Goal: Find contact information: Find contact information

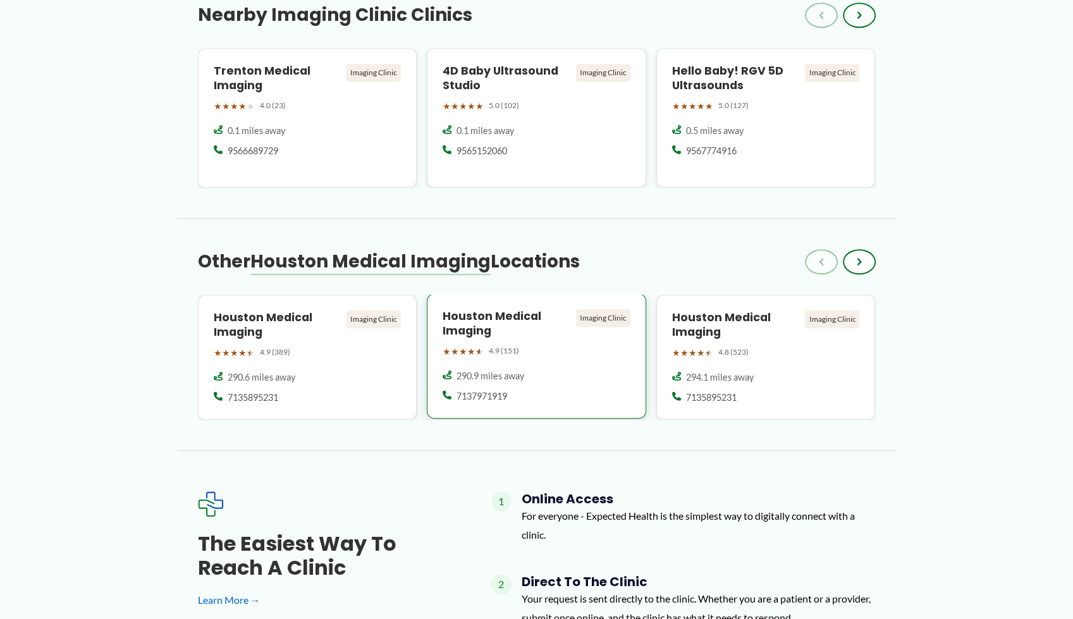
scroll to position [1012, 0]
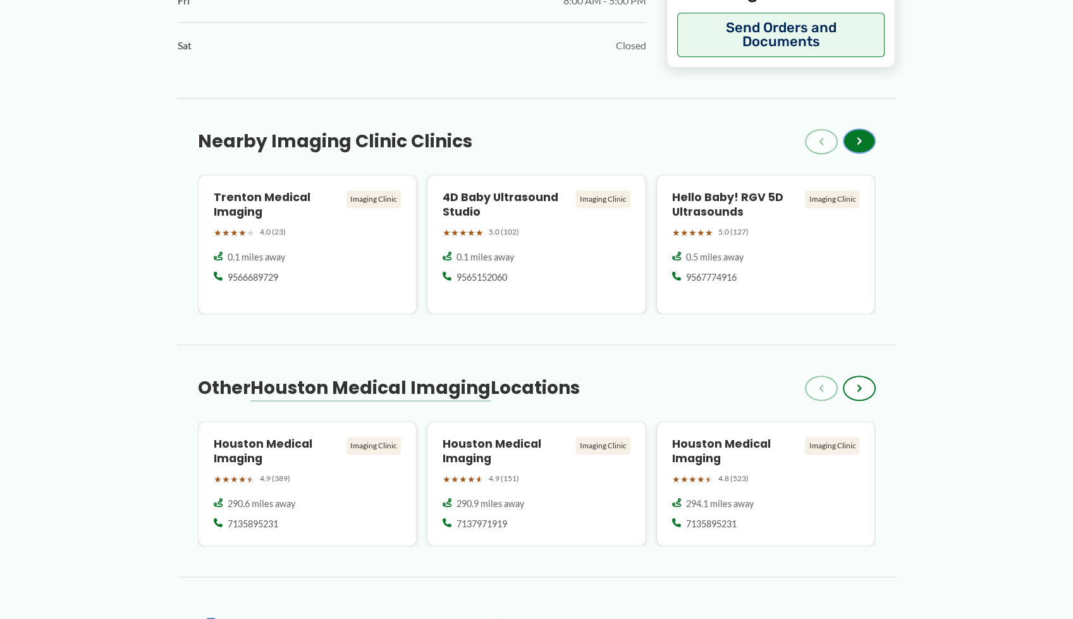
click at [855, 140] on button "›" at bounding box center [859, 140] width 33 height 25
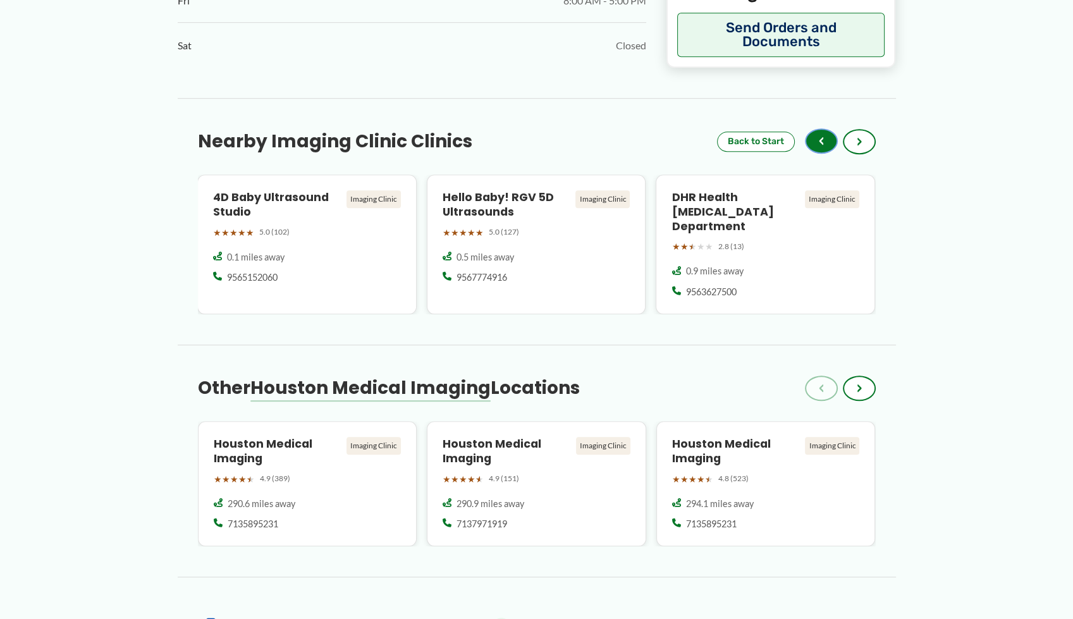
click at [815, 146] on button "‹" at bounding box center [821, 140] width 33 height 25
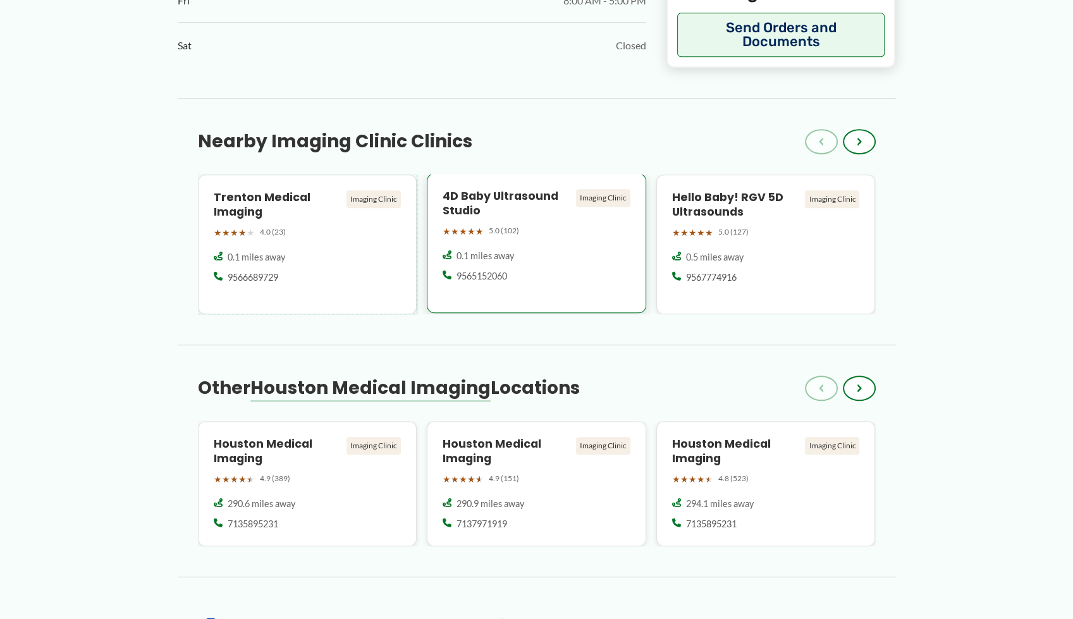
drag, startPoint x: 295, startPoint y: 270, endPoint x: 428, endPoint y: 290, distance: 135.0
click at [295, 271] on div "9566689729" at bounding box center [308, 277] width 188 height 13
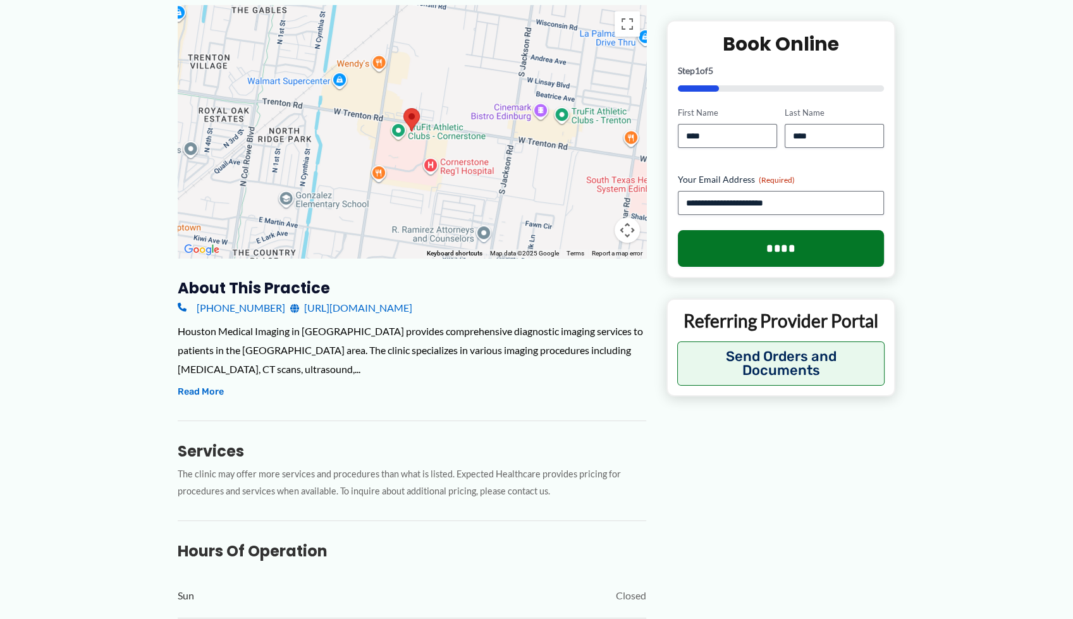
scroll to position [0, 0]
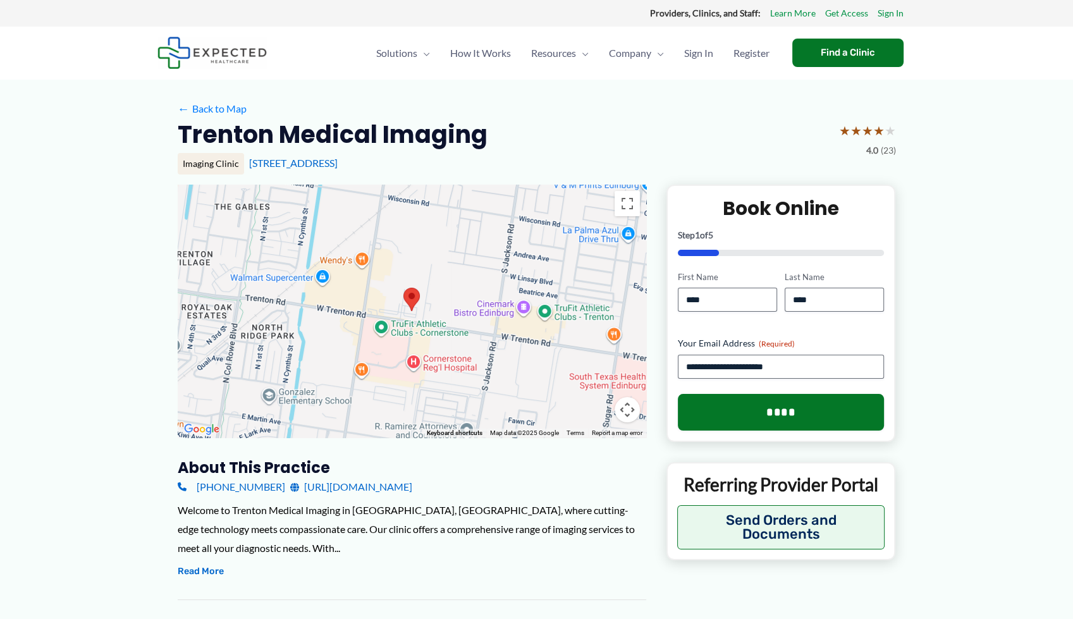
click at [682, 9] on strong "Providers, Clinics, and Staff:" at bounding box center [705, 13] width 111 height 11
